Goal: Information Seeking & Learning: Stay updated

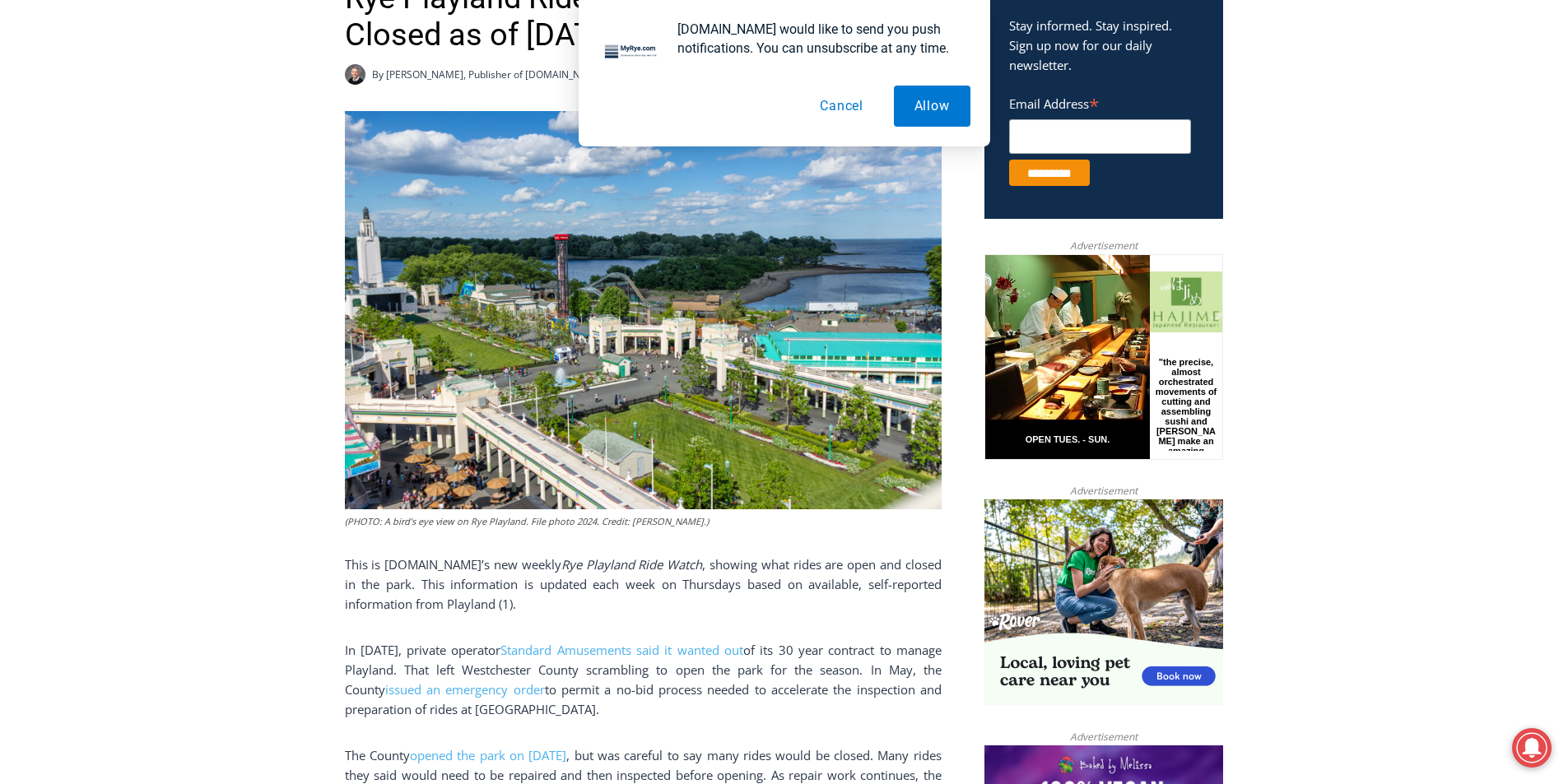
scroll to position [629, 0]
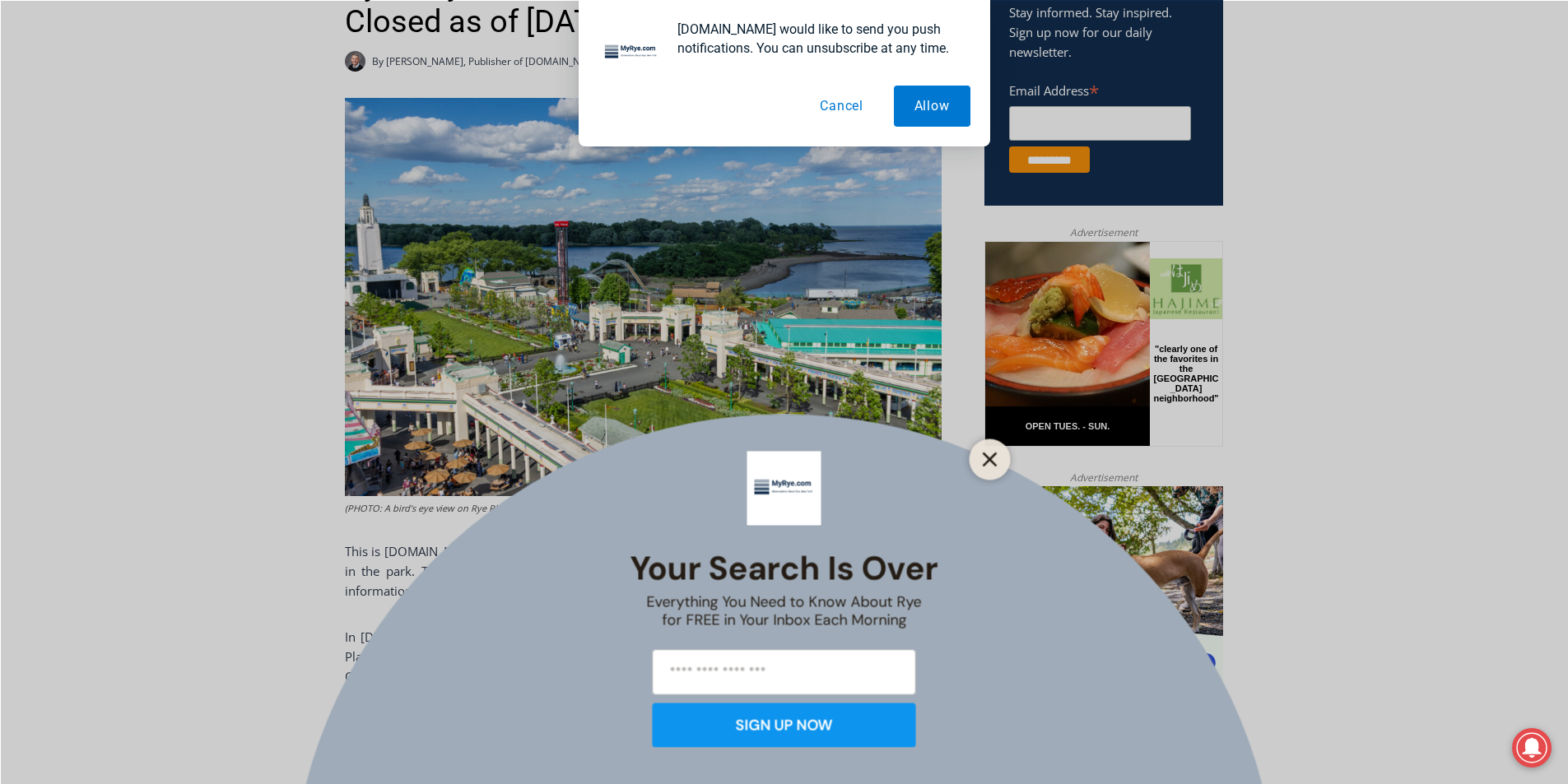
click at [993, 457] on icon "Close" at bounding box center [990, 459] width 15 height 15
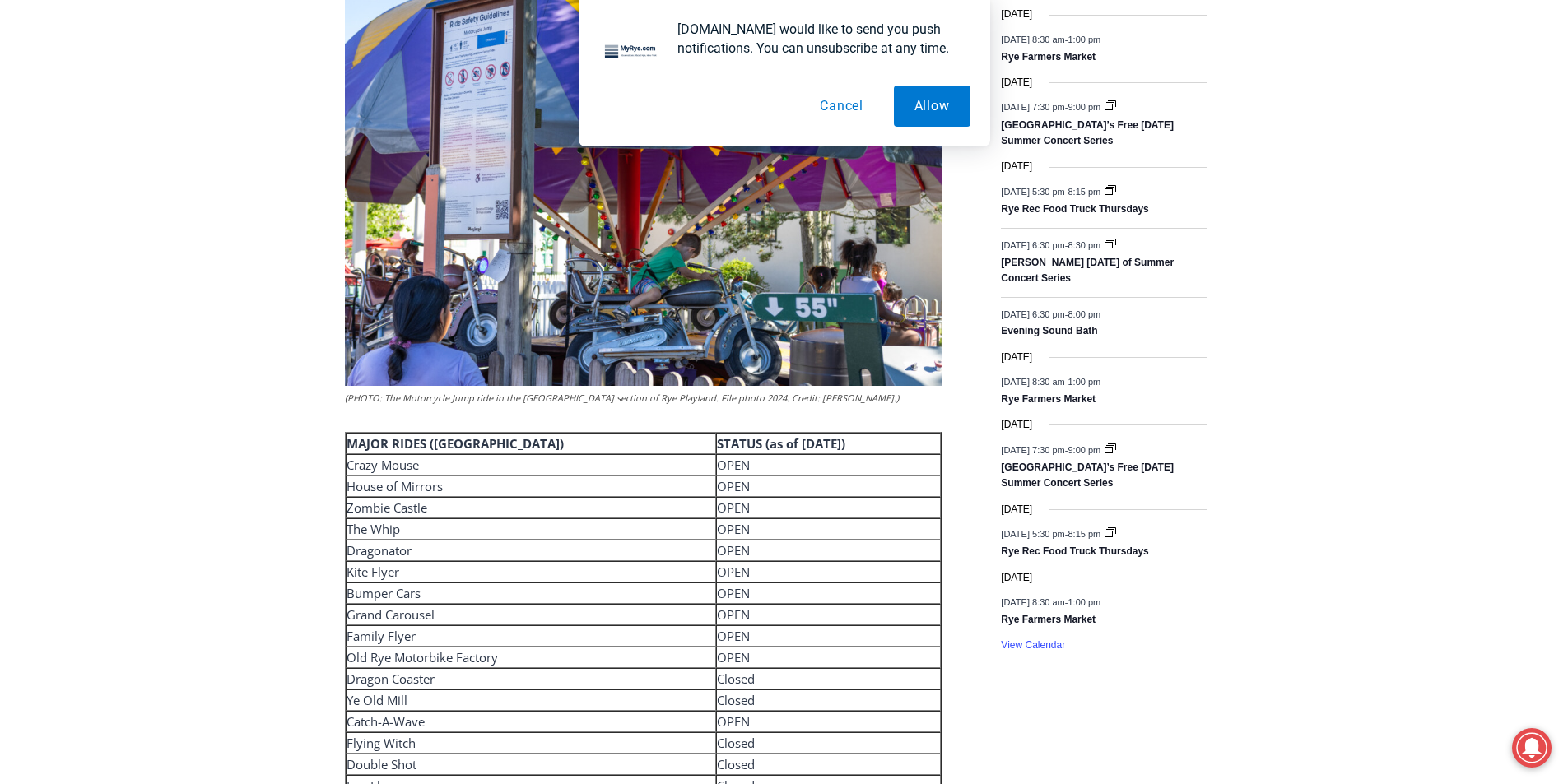
scroll to position [2027, 0]
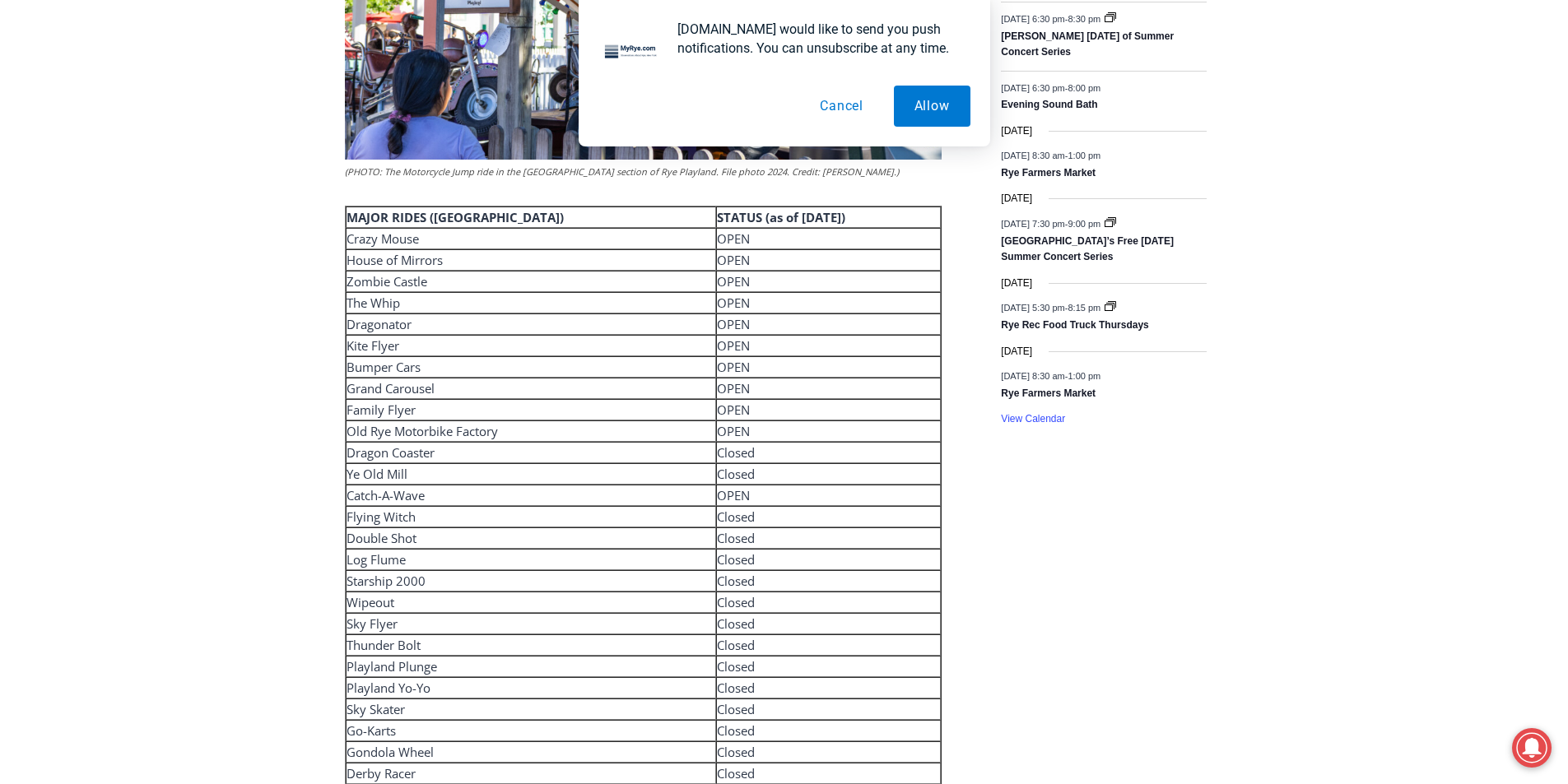
scroll to position [2518, 0]
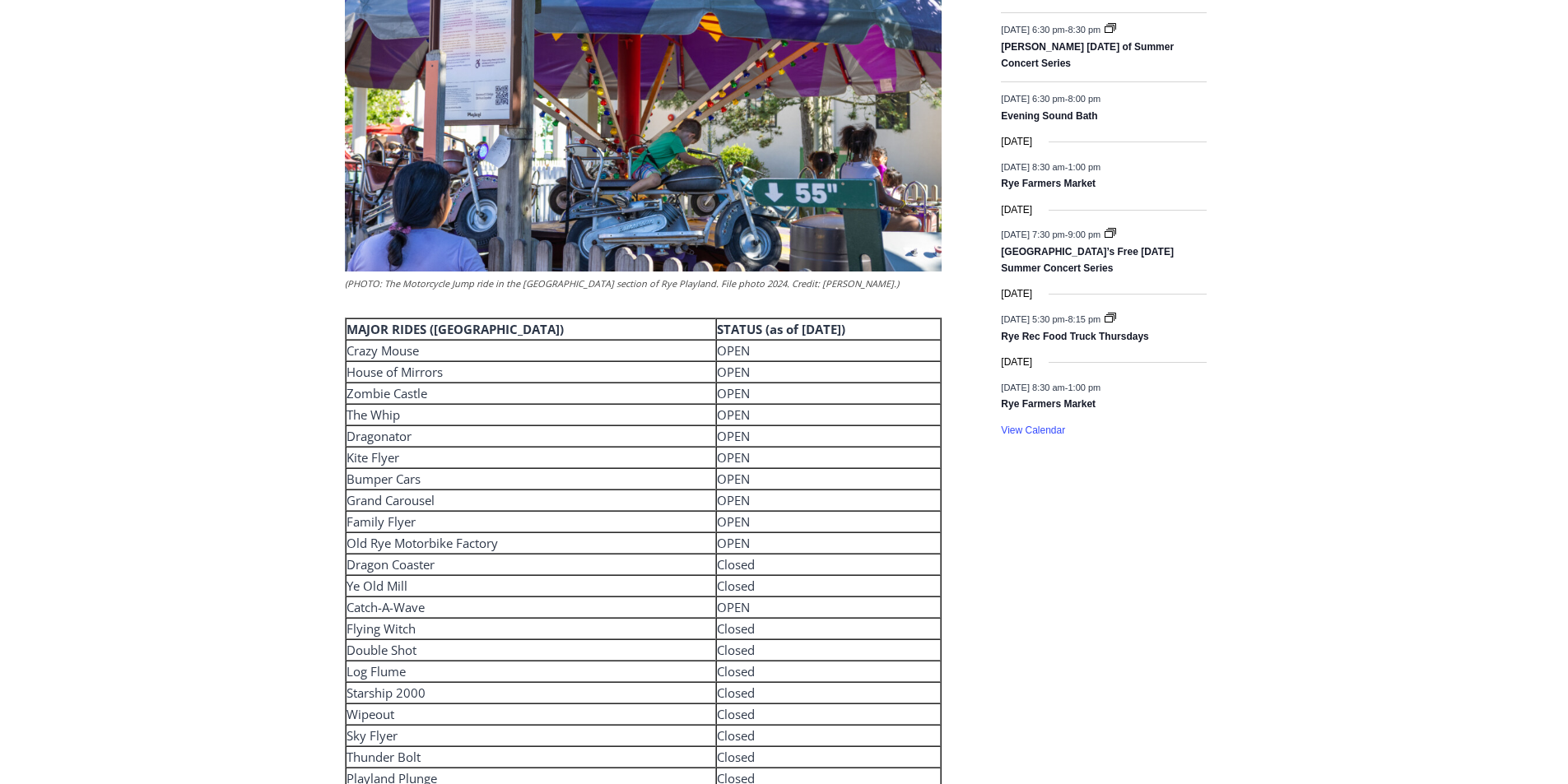
scroll to position [2353, 0]
